Goal: Transaction & Acquisition: Purchase product/service

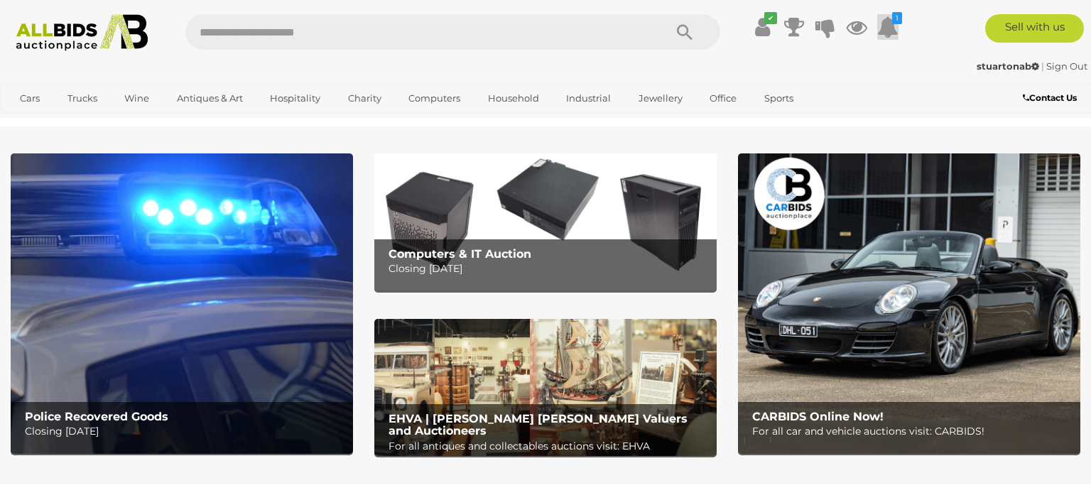
click at [884, 23] on icon at bounding box center [887, 27] width 21 height 26
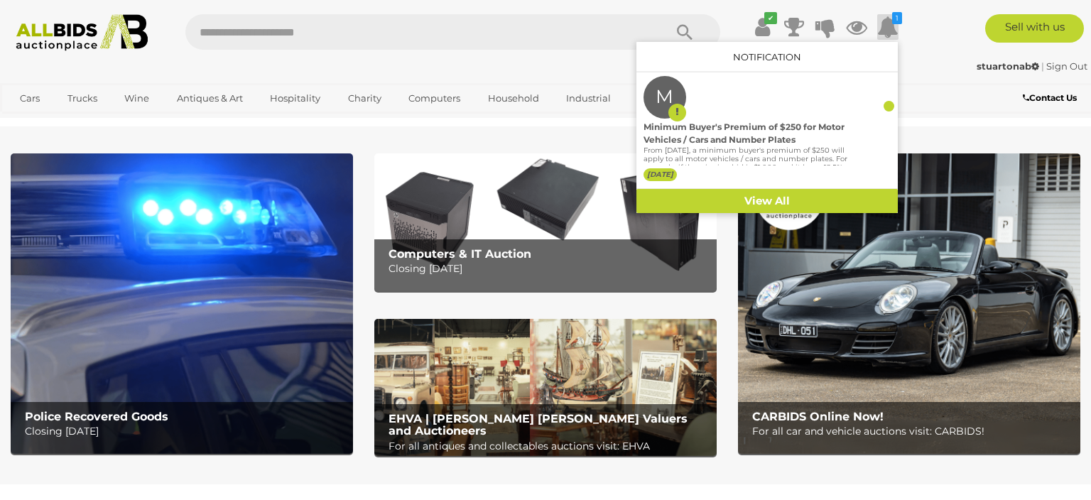
click at [941, 21] on div "Sell with us" at bounding box center [1008, 28] width 185 height 28
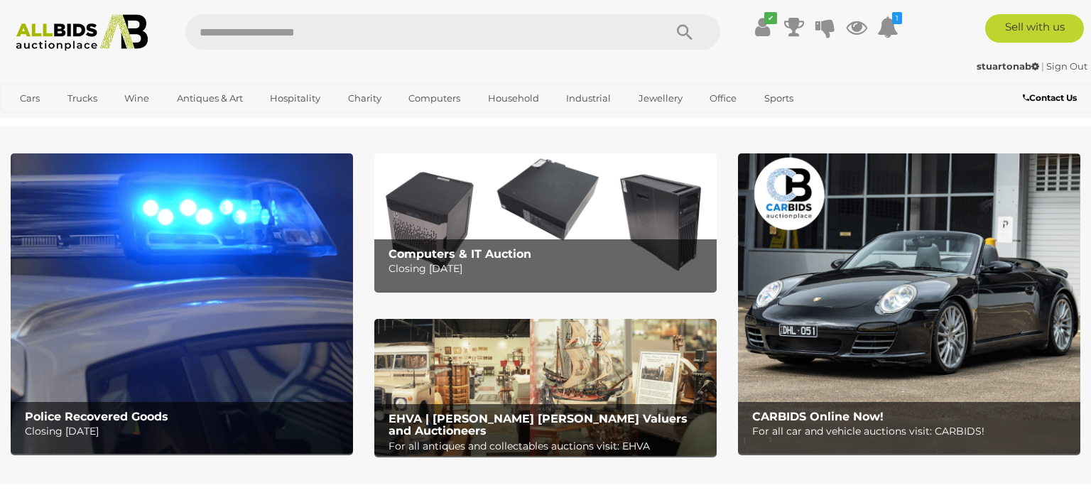
click at [560, 227] on img at bounding box center [545, 221] width 342 height 137
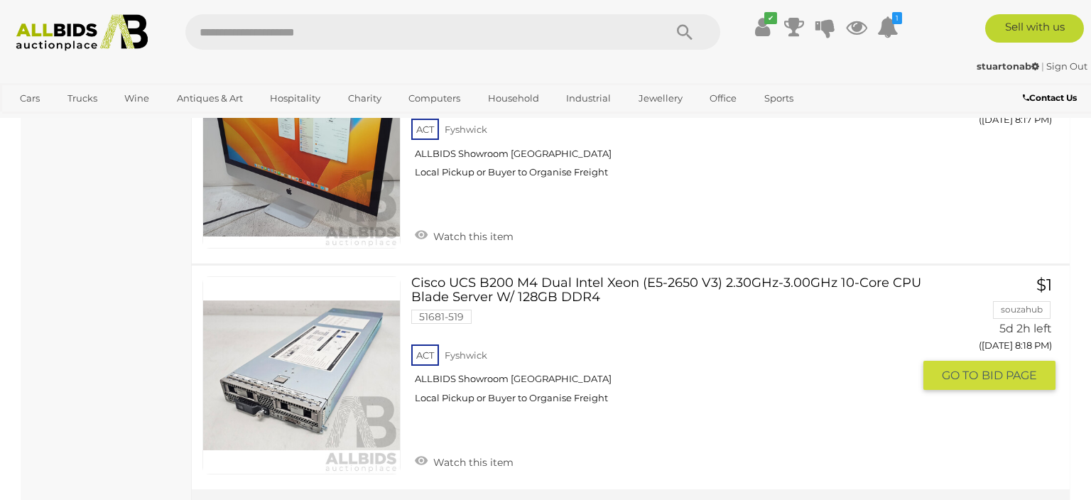
scroll to position [11429, 0]
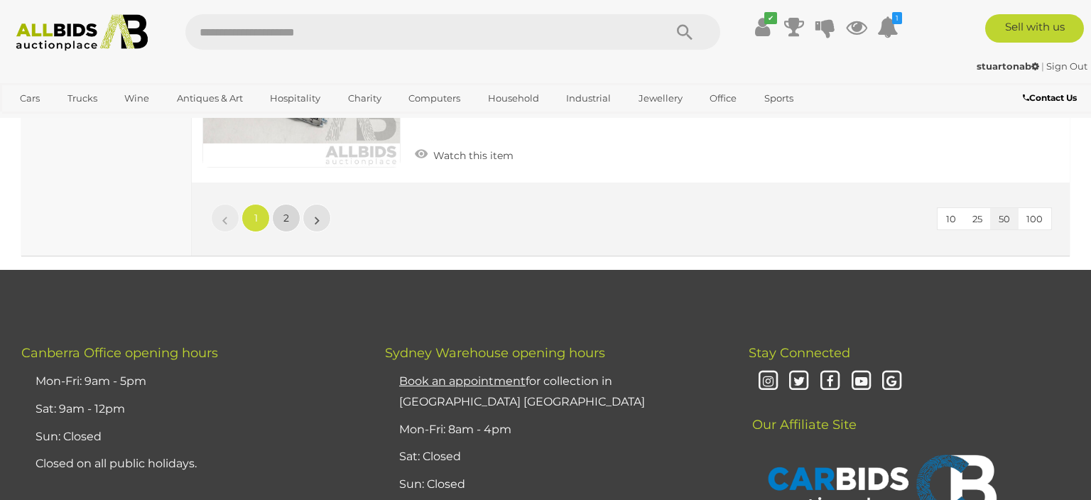
click at [283, 213] on link "2" at bounding box center [286, 218] width 28 height 28
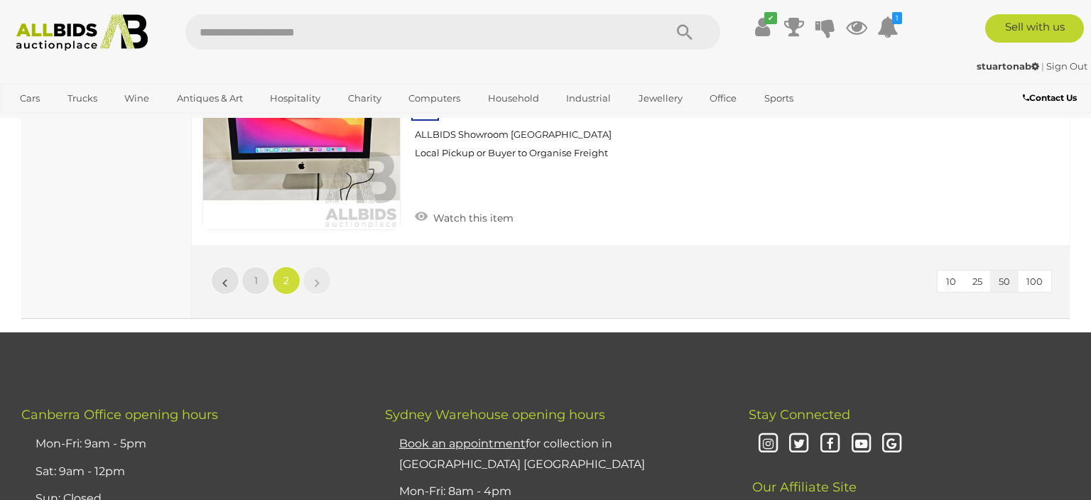
scroll to position [6221, 0]
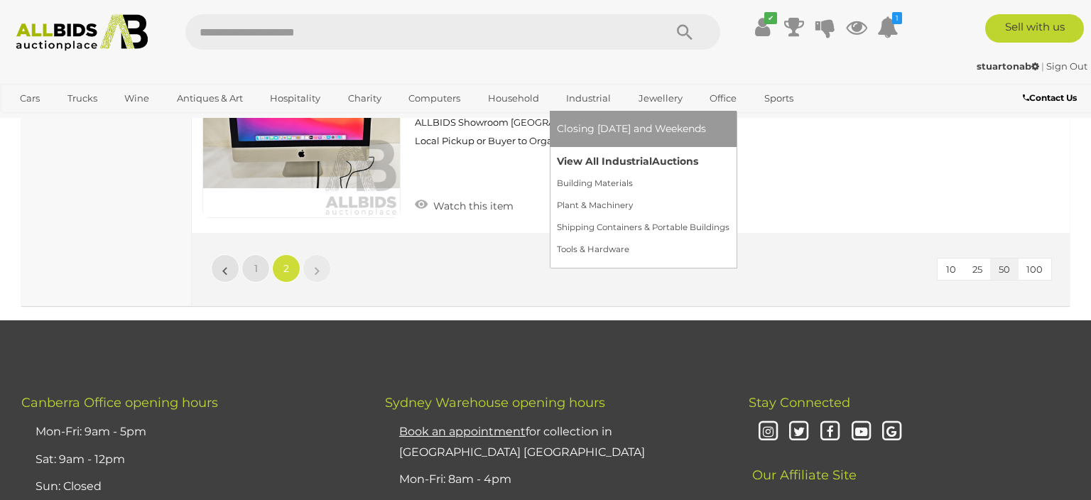
click at [594, 159] on link "View All Industrial Auctions" at bounding box center [643, 162] width 173 height 22
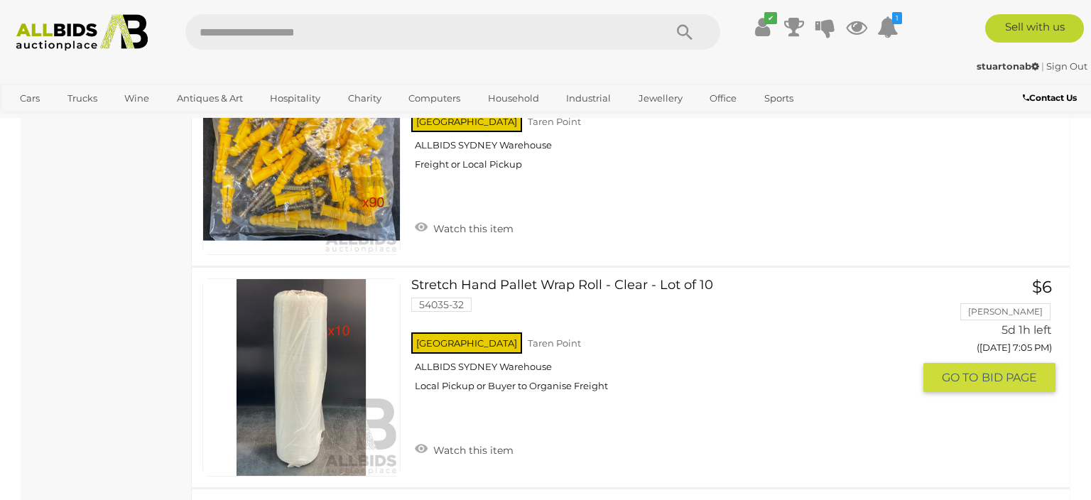
scroll to position [6366, 0]
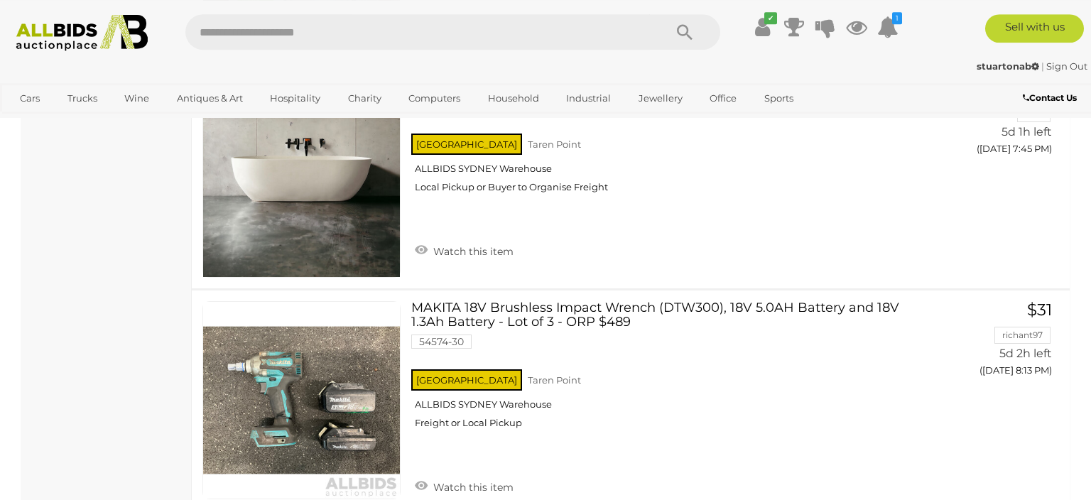
scroll to position [11045, 0]
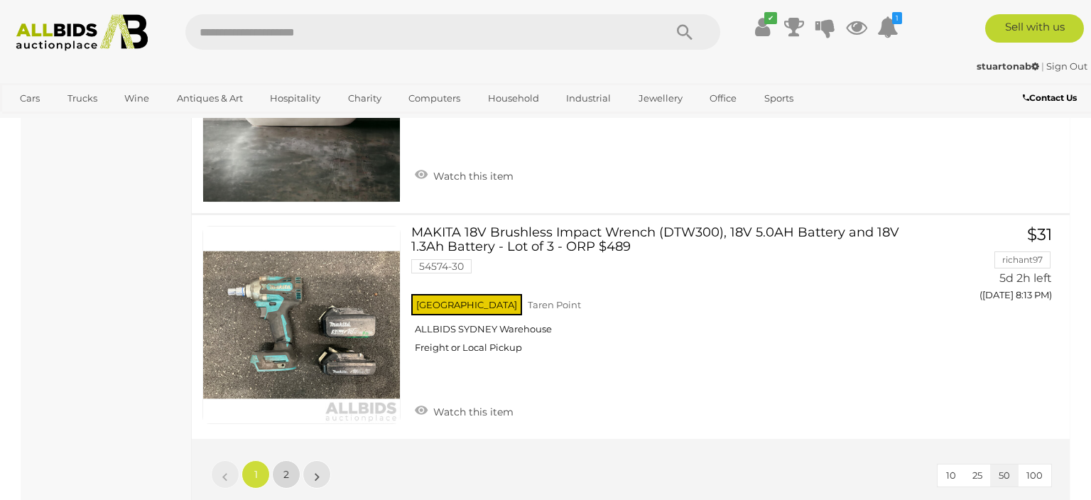
click at [291, 467] on link "2" at bounding box center [286, 474] width 28 height 28
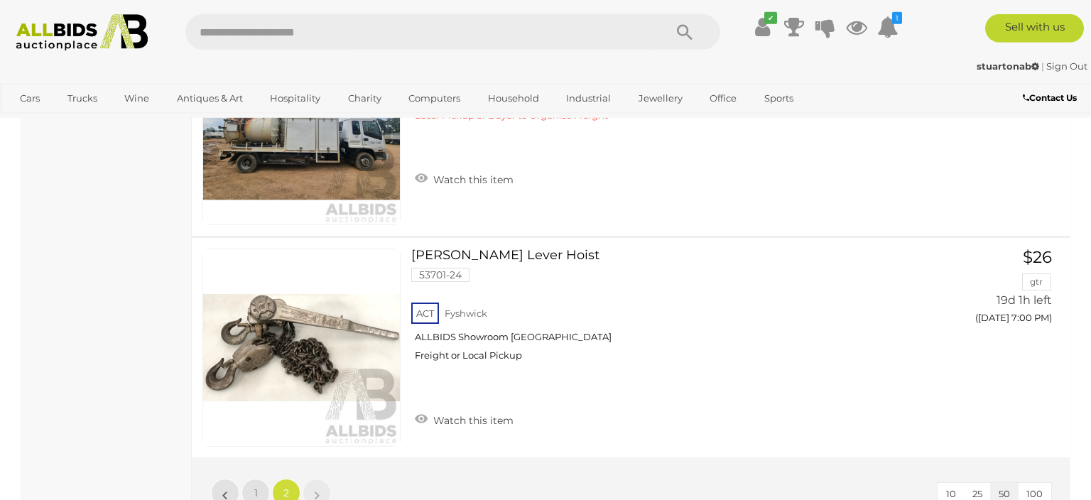
scroll to position [4133, 0]
click at [276, 222] on div at bounding box center [301, 126] width 198 height 198
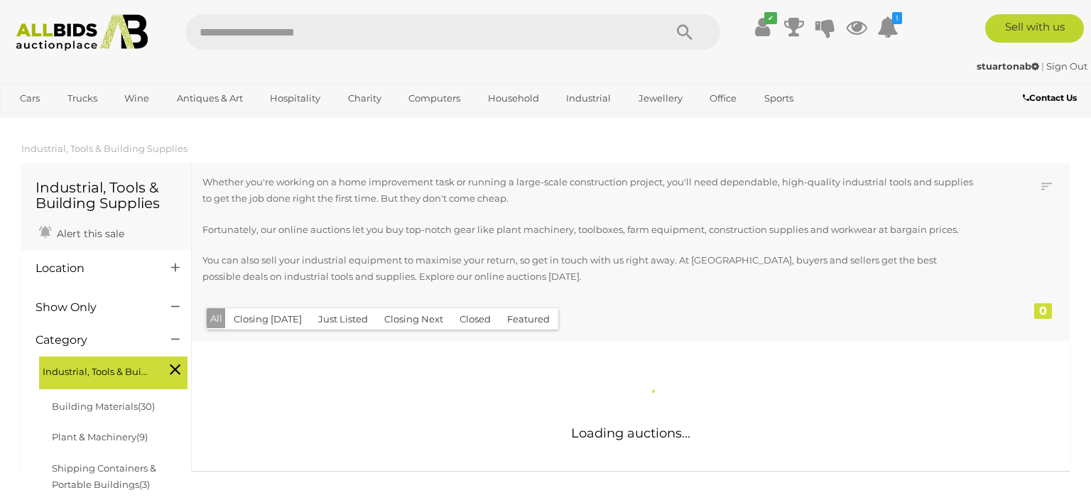
click at [64, 34] on img at bounding box center [83, 32] width 148 height 37
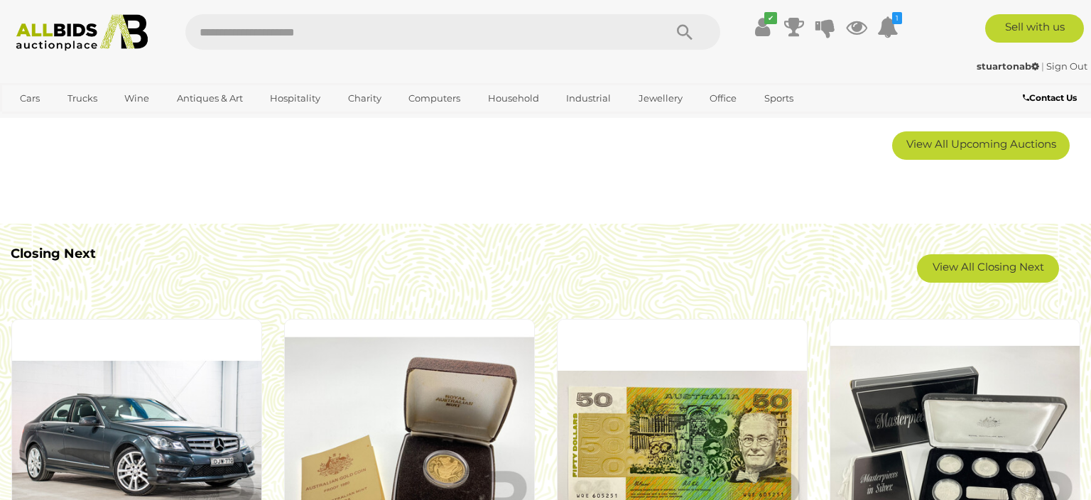
scroll to position [1227, 0]
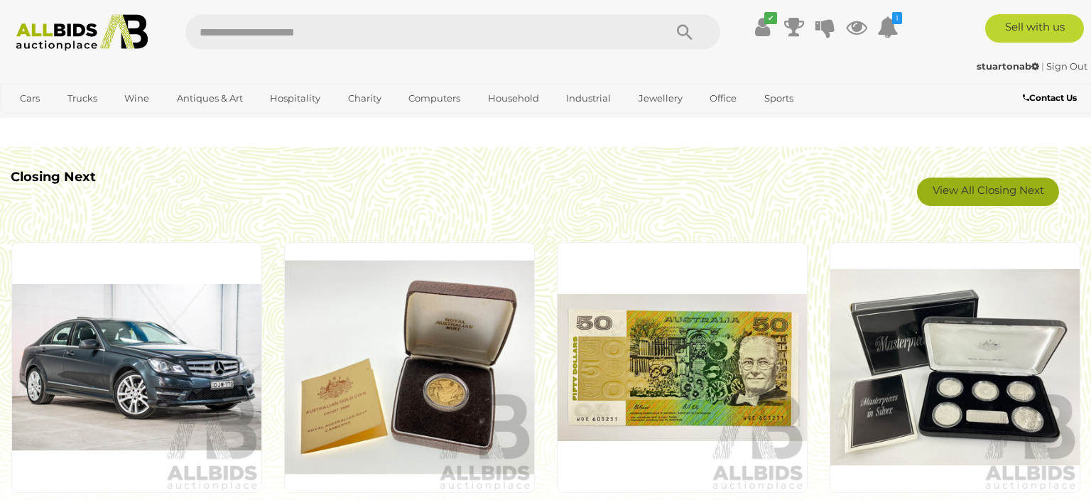
click at [995, 192] on link "View All Closing Next" at bounding box center [988, 192] width 142 height 28
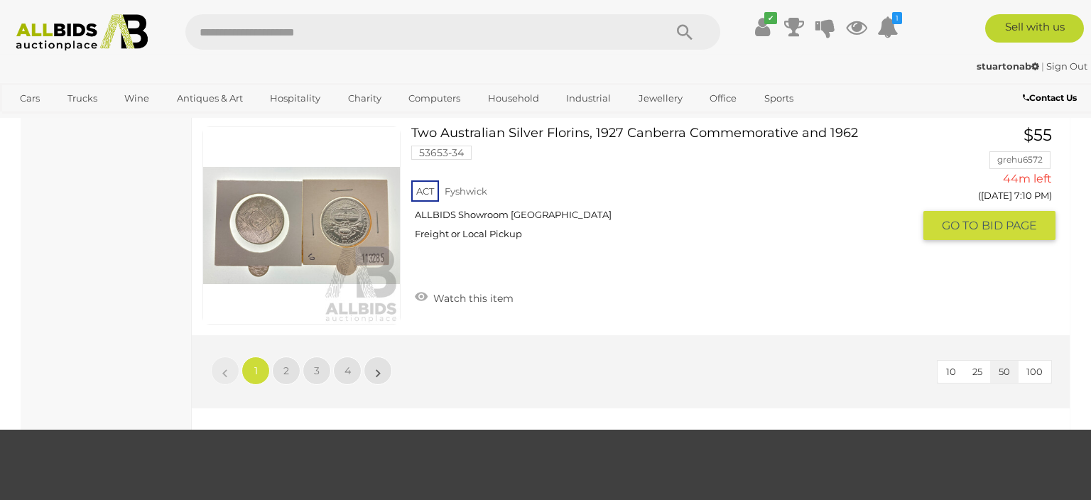
scroll to position [11122, 0]
click at [287, 364] on span "2" at bounding box center [286, 370] width 6 height 13
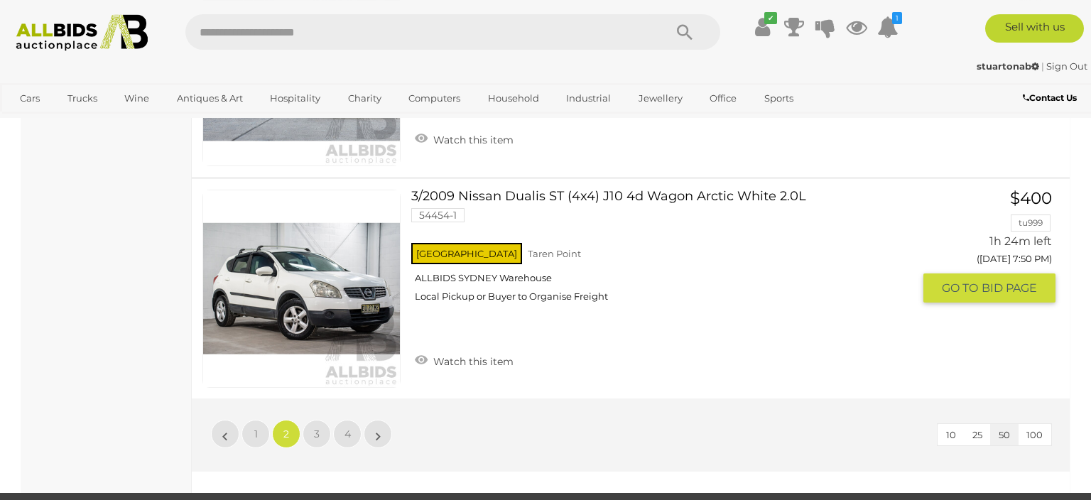
scroll to position [11041, 0]
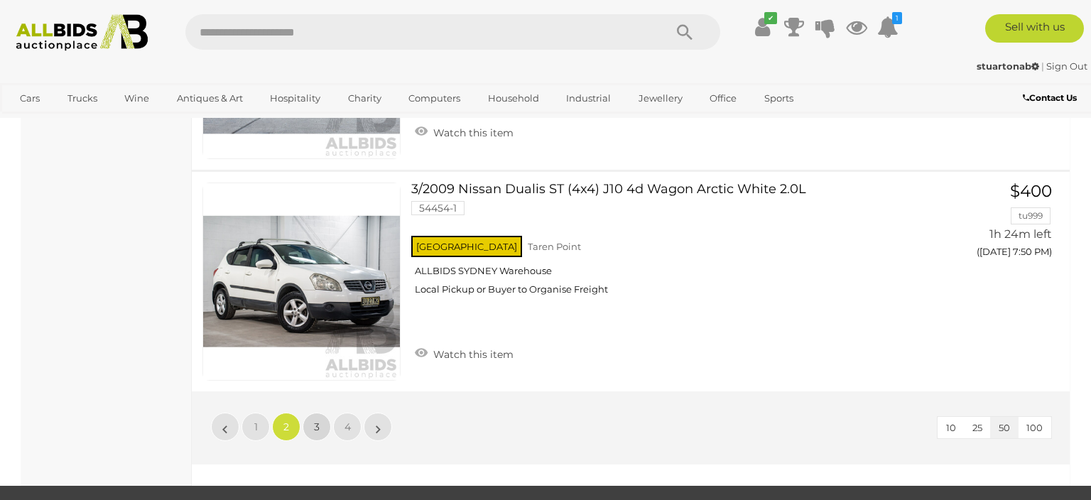
click at [320, 420] on span "3" at bounding box center [317, 426] width 6 height 13
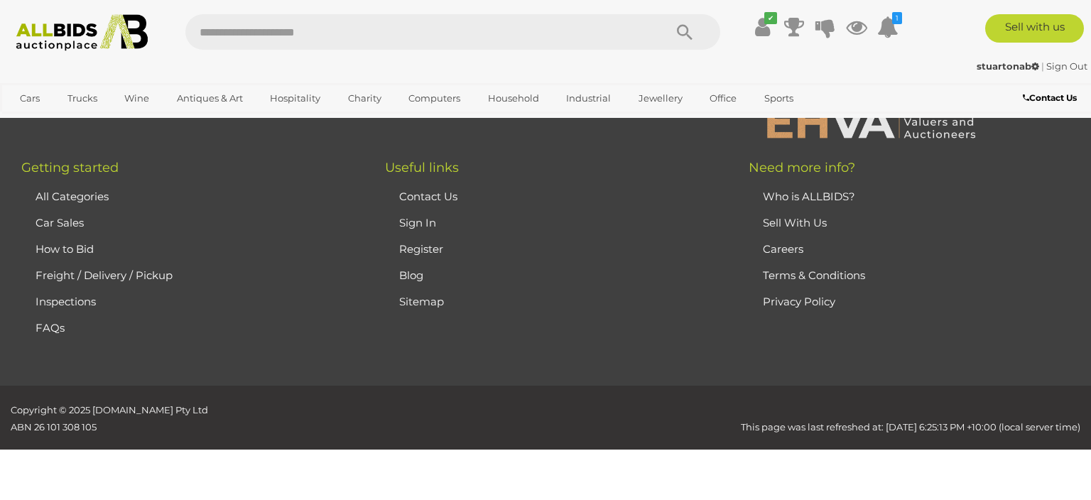
scroll to position [72, 0]
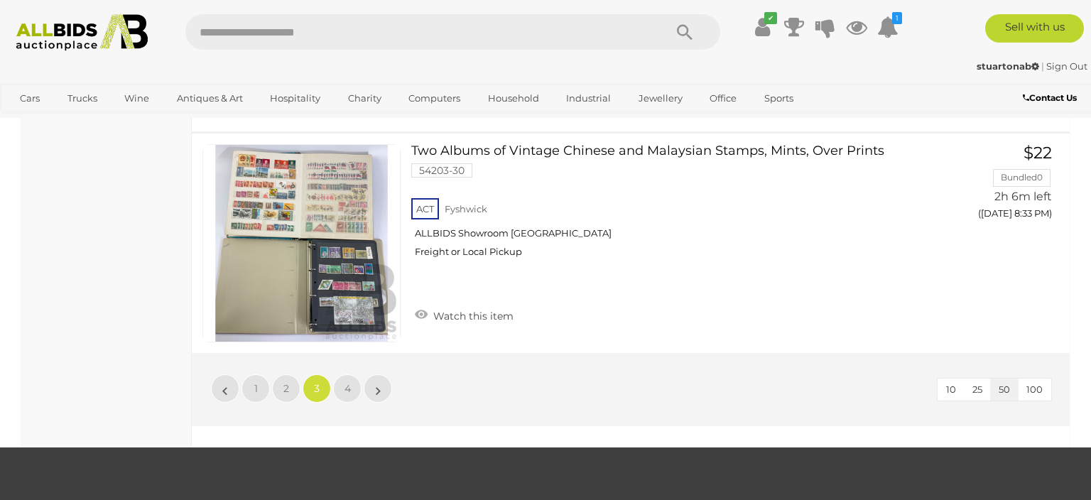
scroll to position [11041, 0]
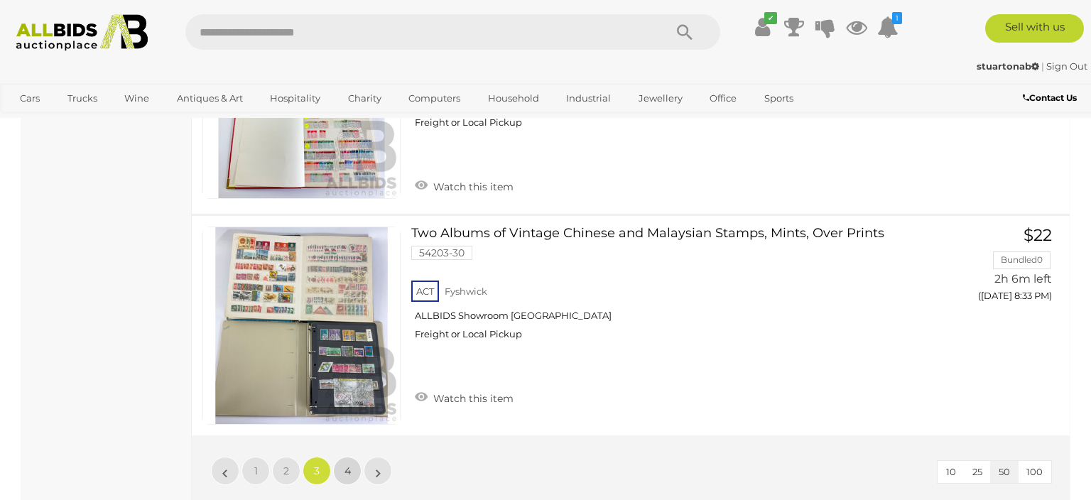
click at [355, 457] on link "4" at bounding box center [347, 471] width 28 height 28
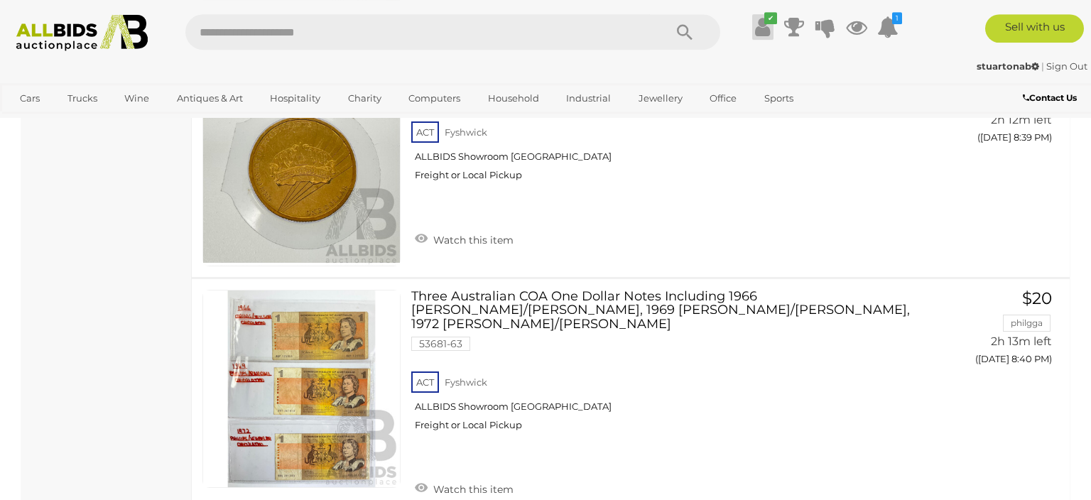
scroll to position [1151, 0]
